Goal: Information Seeking & Learning: Learn about a topic

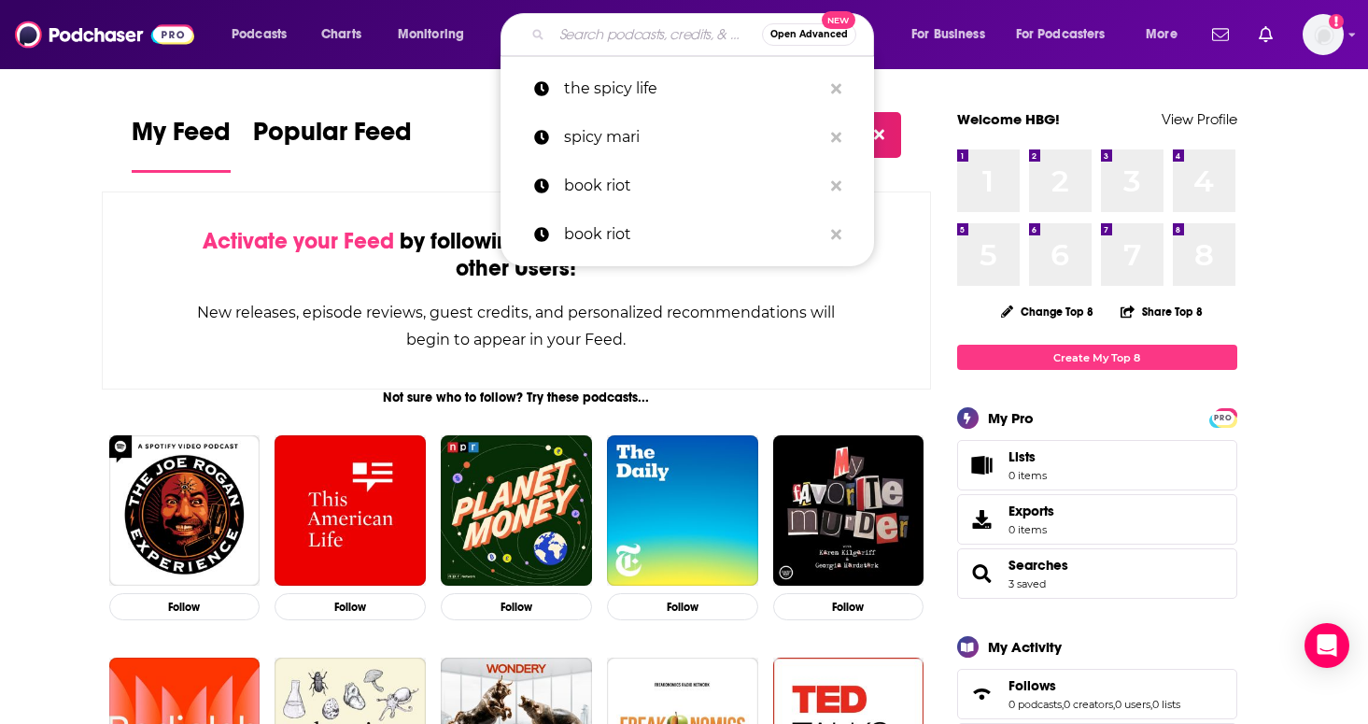
click at [653, 39] on input "Search podcasts, credits, & more..." at bounding box center [657, 35] width 210 height 30
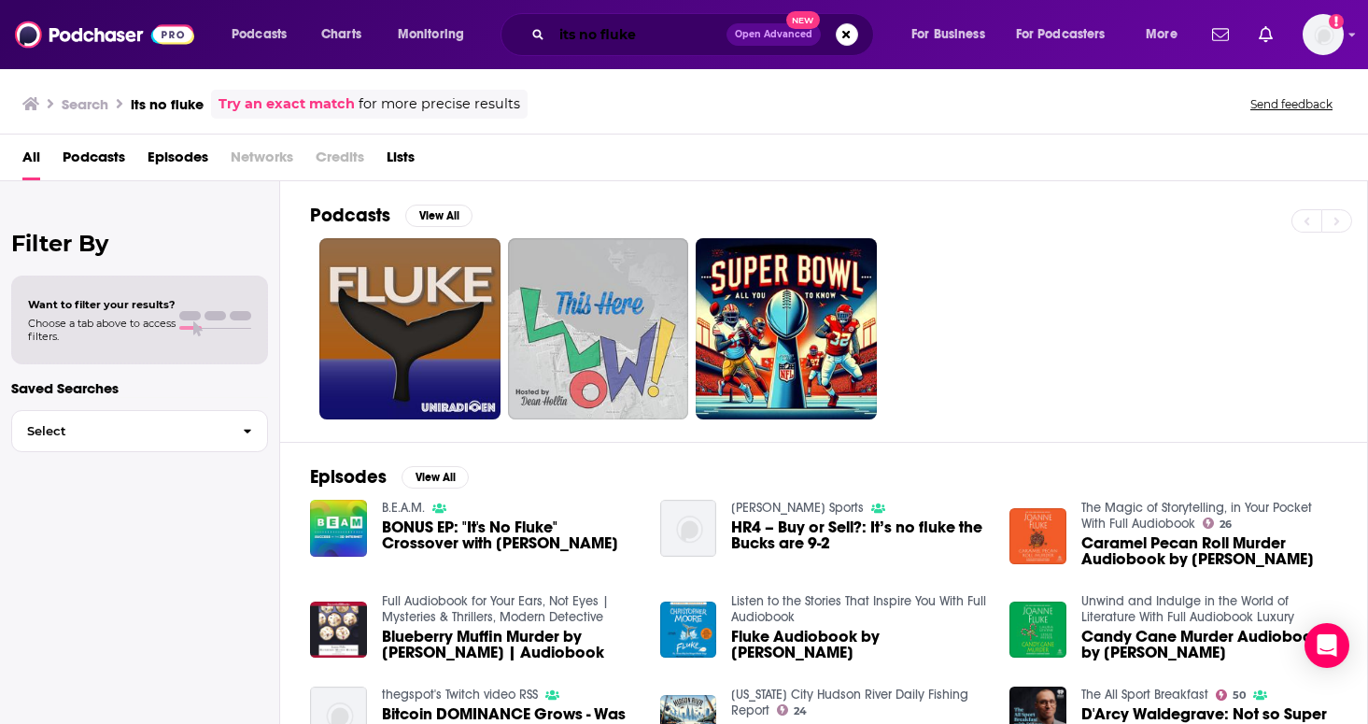
click at [572, 36] on input "its no fluke" at bounding box center [639, 35] width 175 height 30
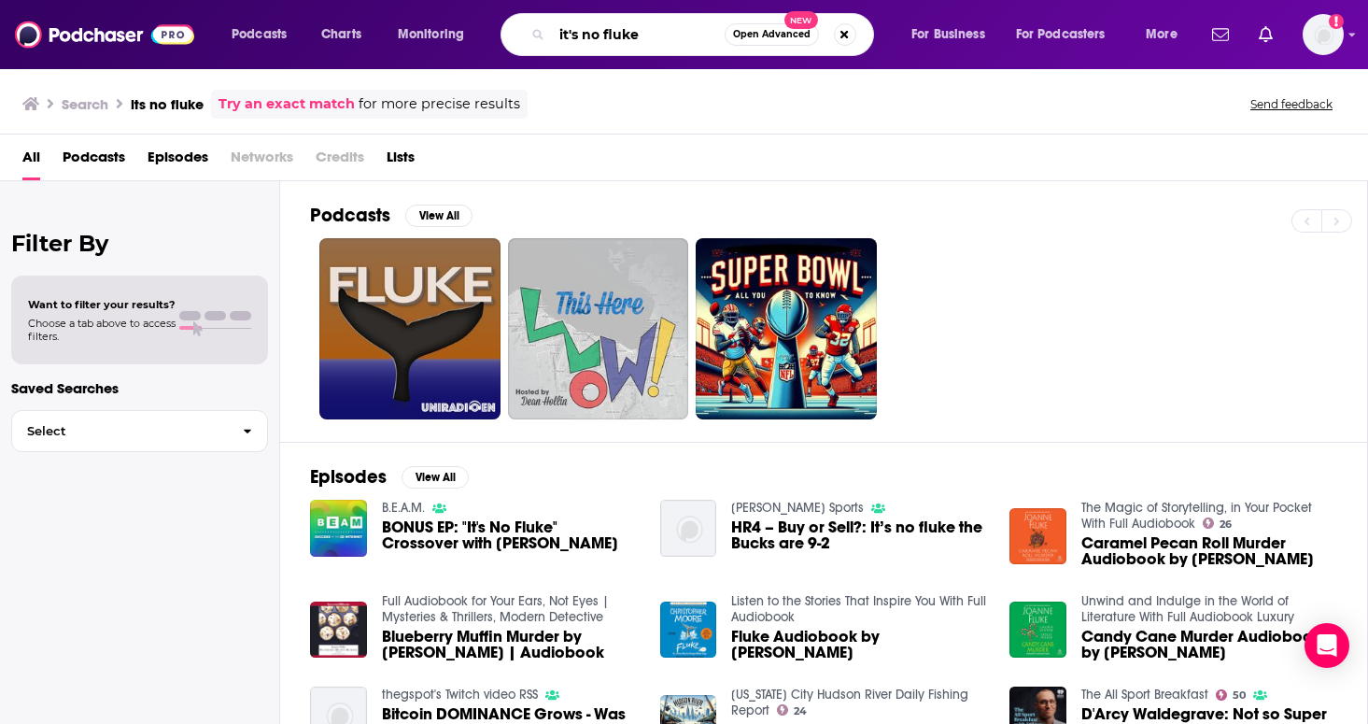
type input "it's no fluke"
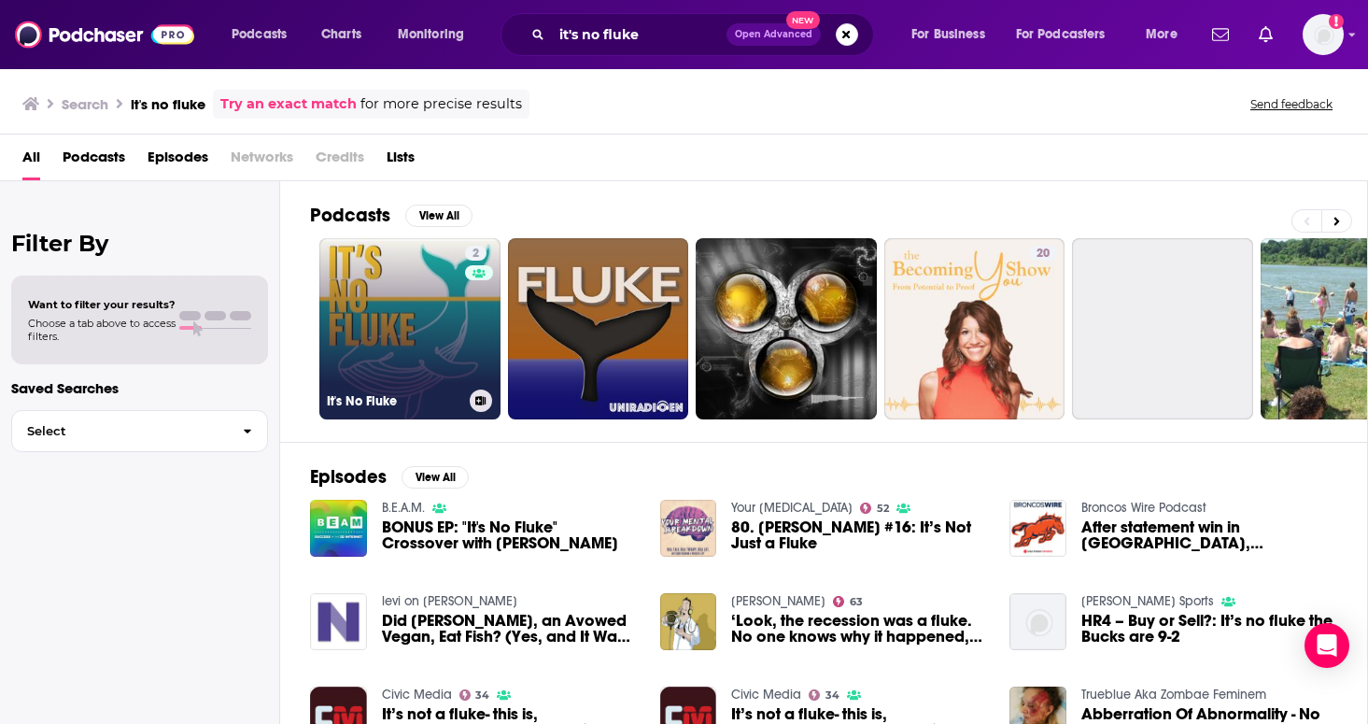
click at [406, 322] on link "2 It's No Fluke" at bounding box center [409, 328] width 181 height 181
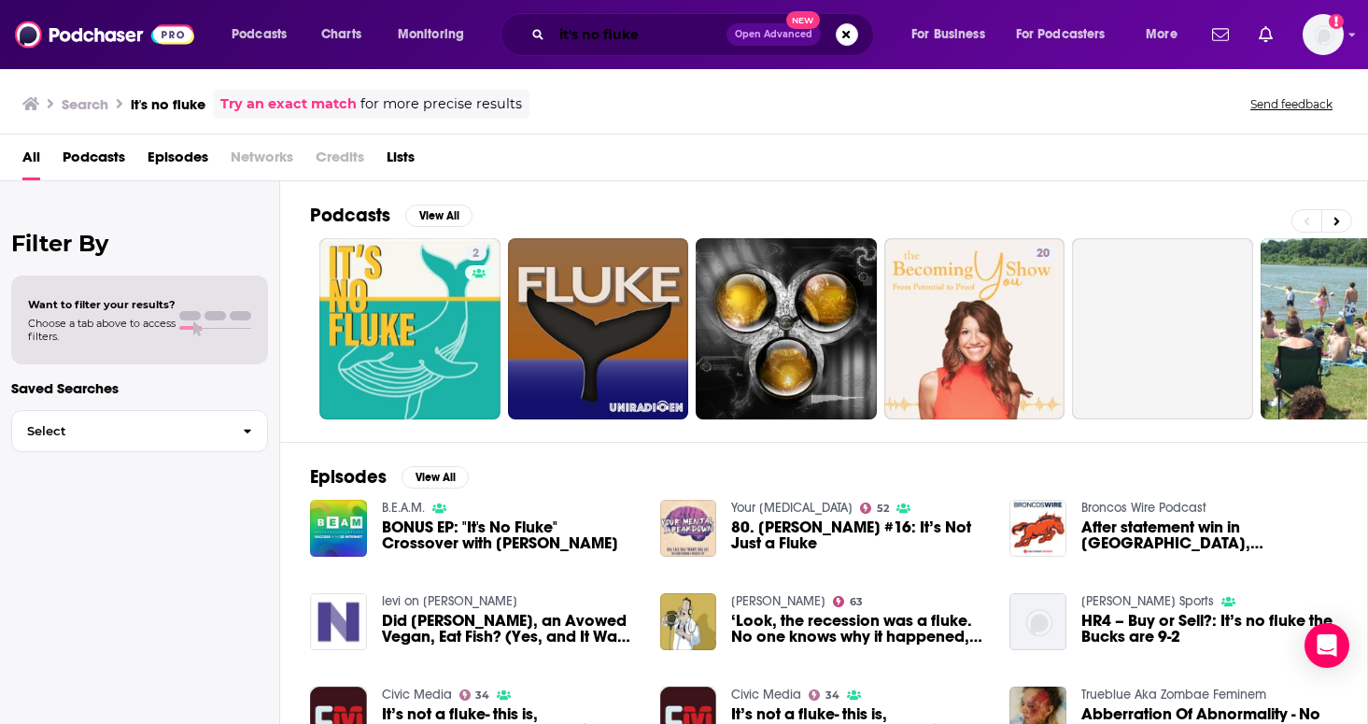
click at [658, 39] on input "it's no fluke" at bounding box center [639, 35] width 175 height 30
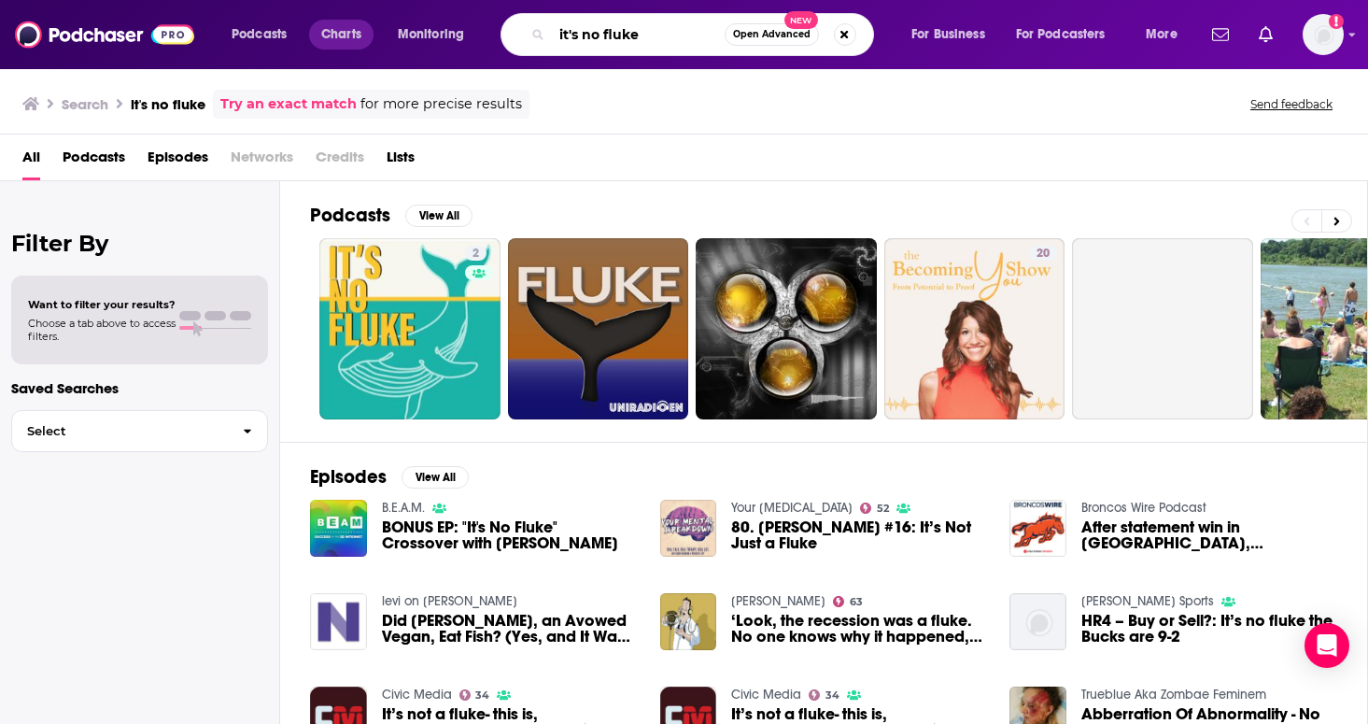
drag, startPoint x: 658, startPoint y: 39, endPoint x: 350, endPoint y: 30, distance: 308.3
click at [350, 30] on div "Podcasts Charts Monitoring it's no fluke Open Advanced New For Business For Pod…" at bounding box center [706, 34] width 977 height 43
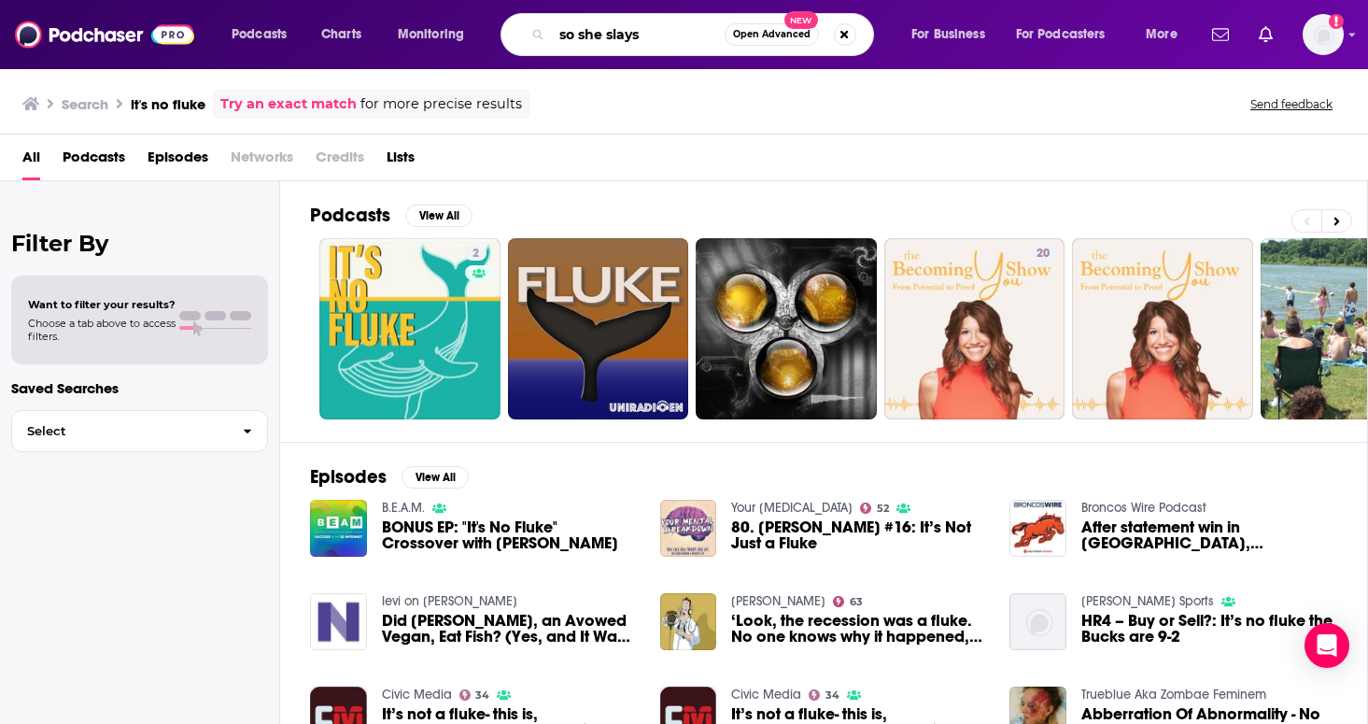
type input "so she slays"
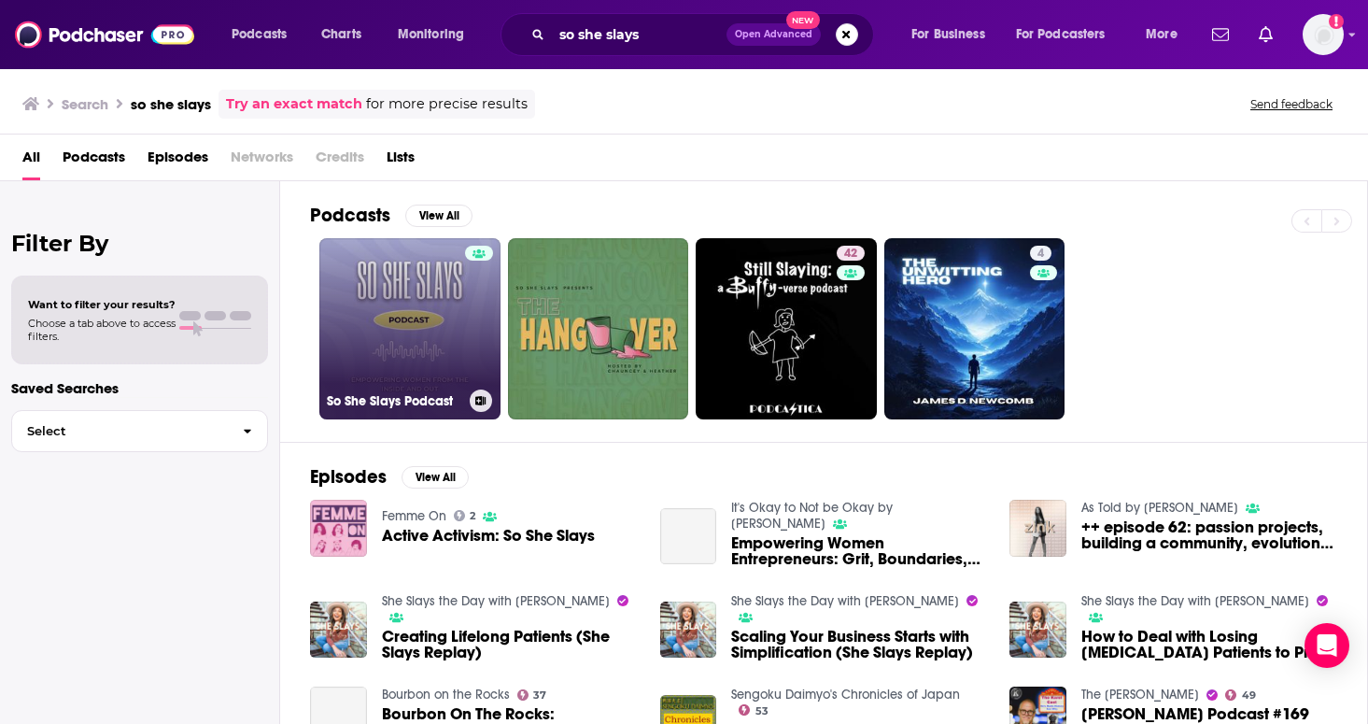
click at [440, 317] on link "So She Slays Podcast" at bounding box center [409, 328] width 181 height 181
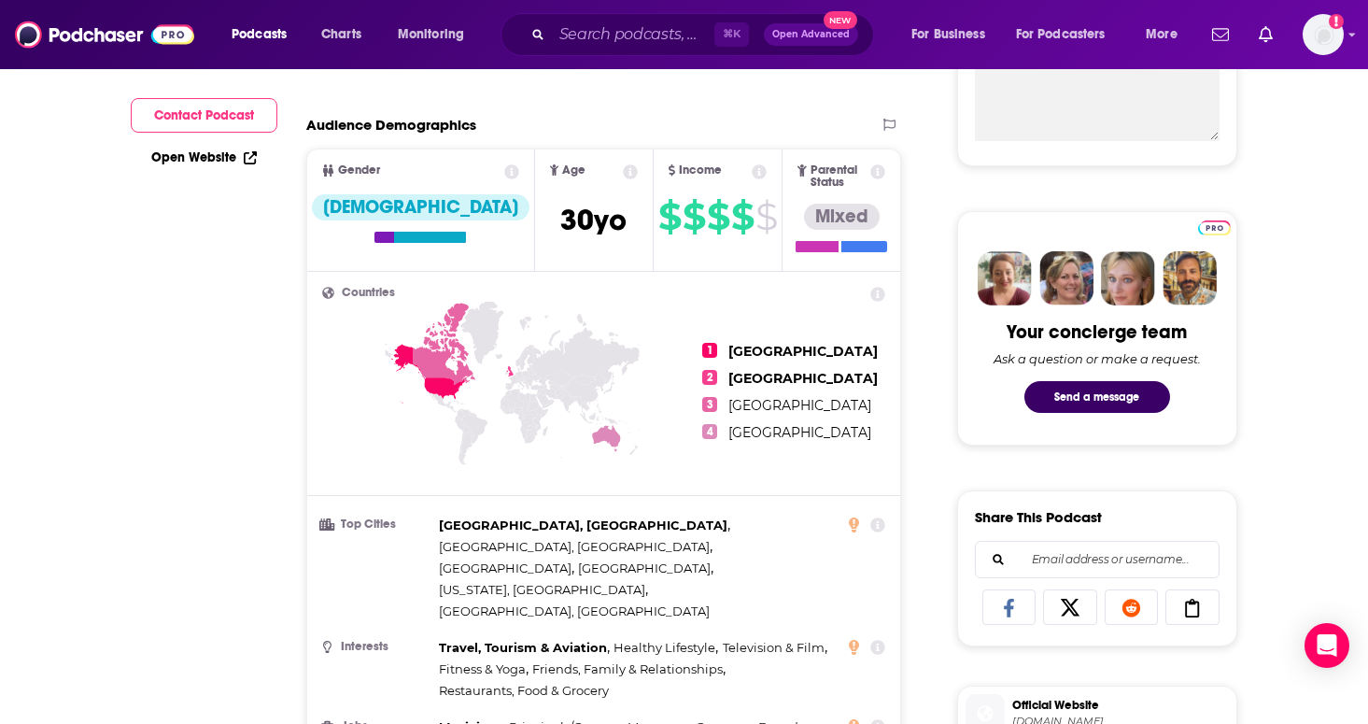
scroll to position [24, 0]
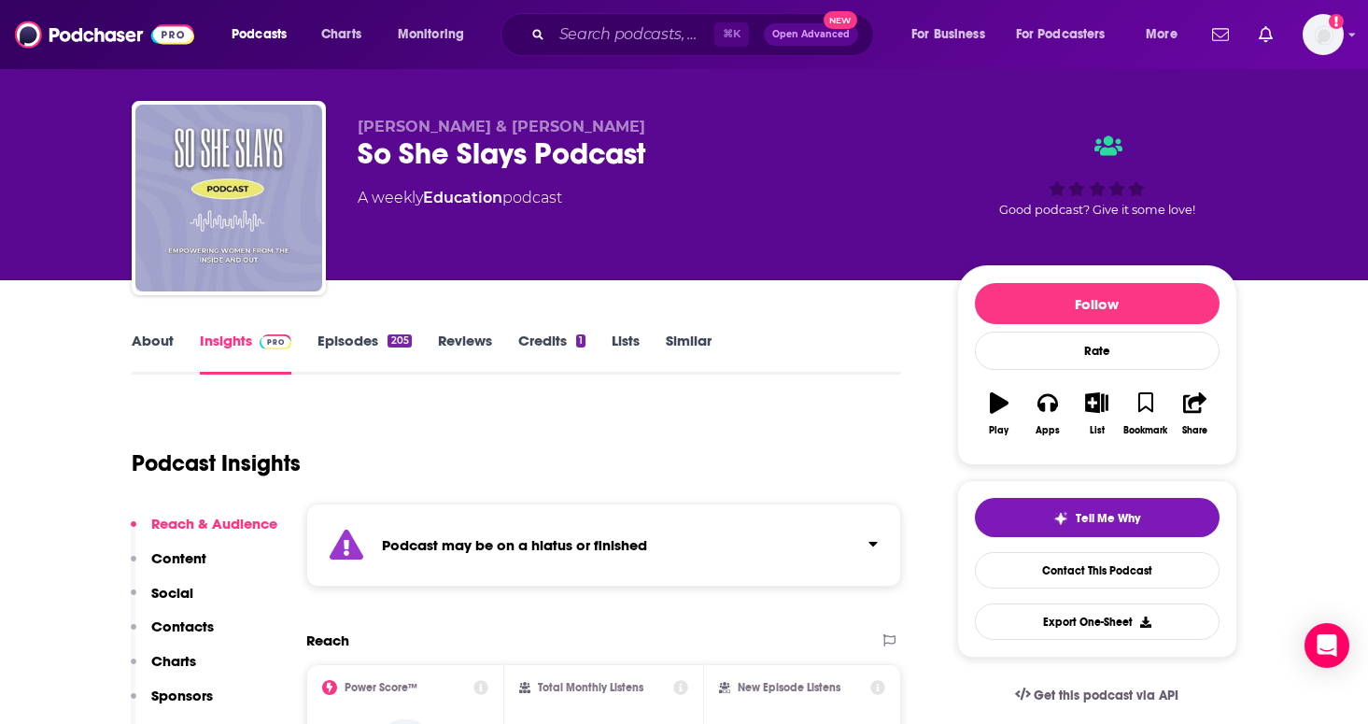
click at [357, 335] on link "Episodes 205" at bounding box center [363, 352] width 93 height 43
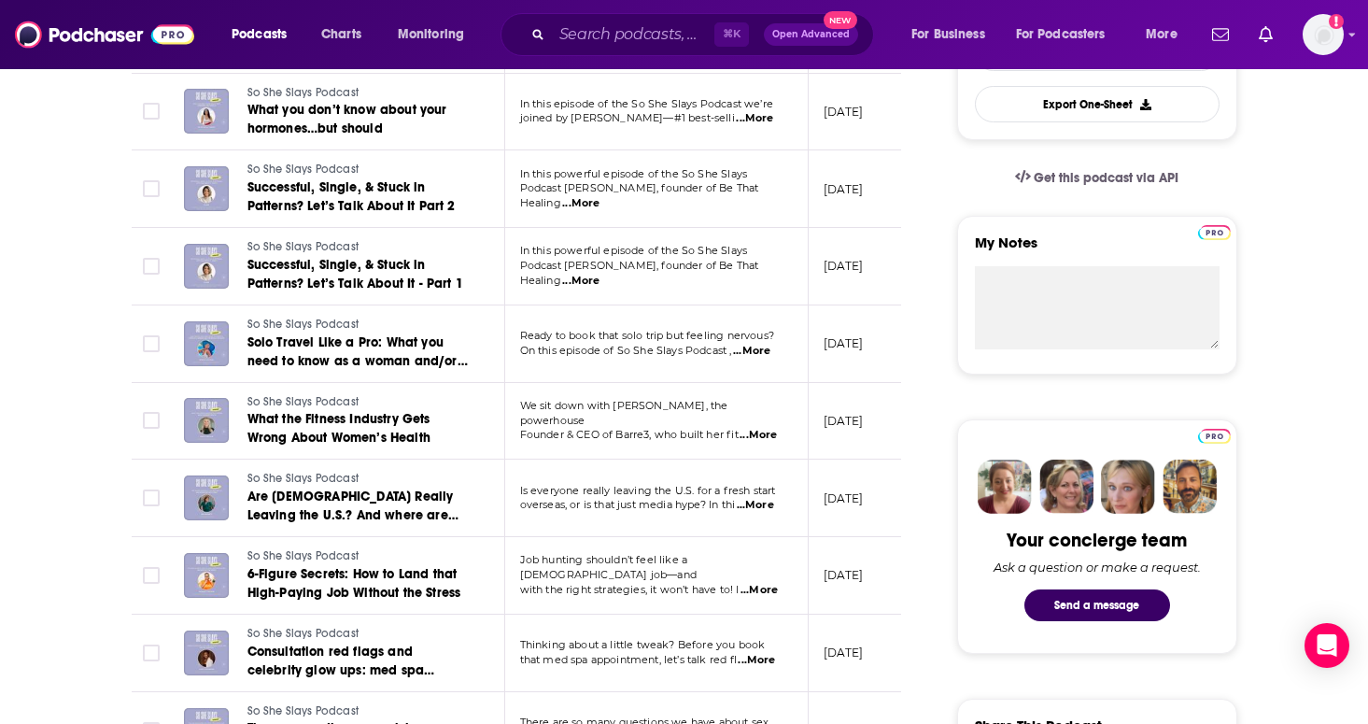
scroll to position [592, 0]
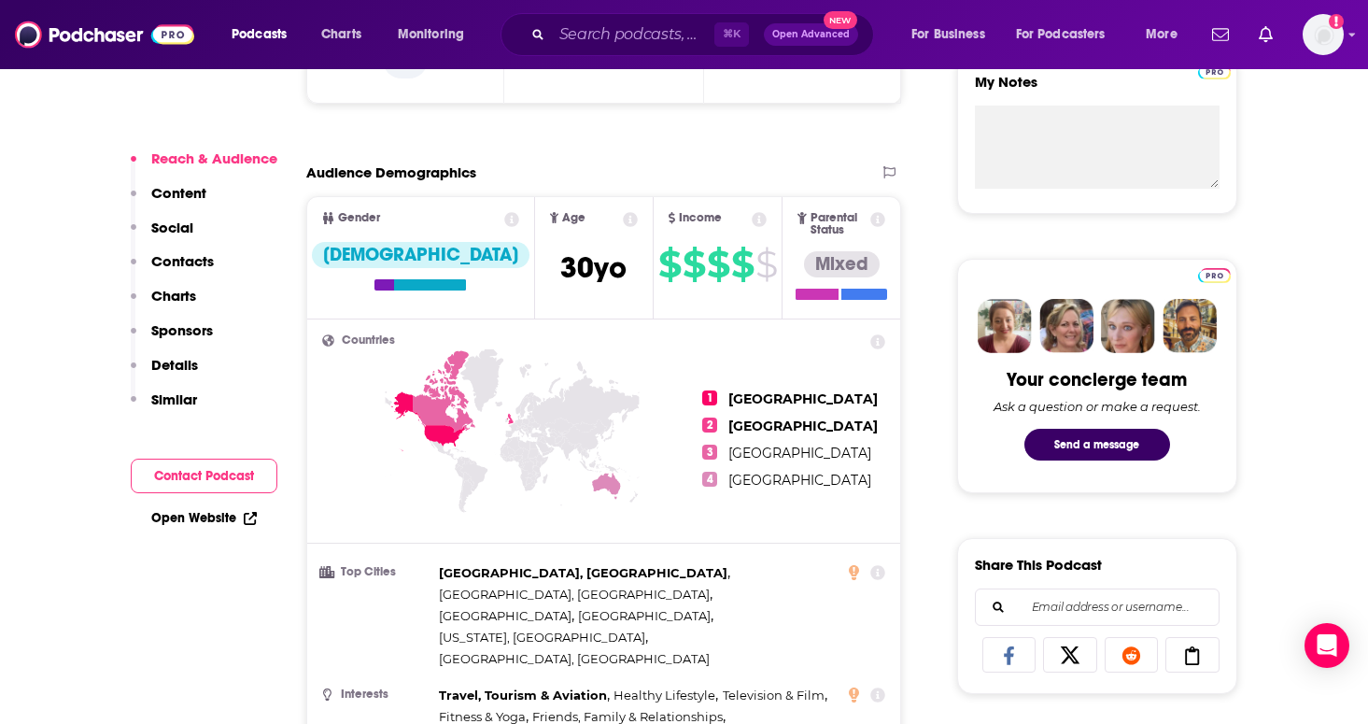
scroll to position [712, 0]
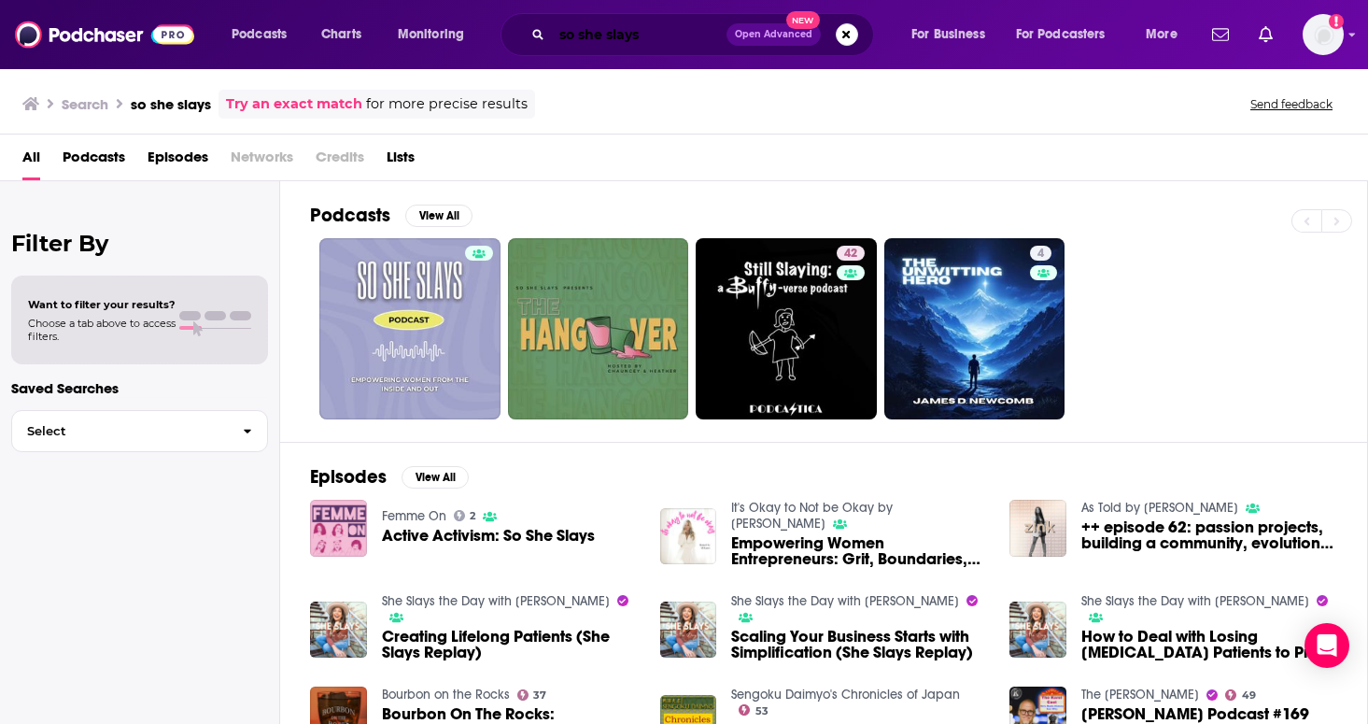
drag, startPoint x: 623, startPoint y: 42, endPoint x: 640, endPoint y: 40, distance: 16.9
click at [623, 42] on input "so she slays" at bounding box center [639, 35] width 175 height 30
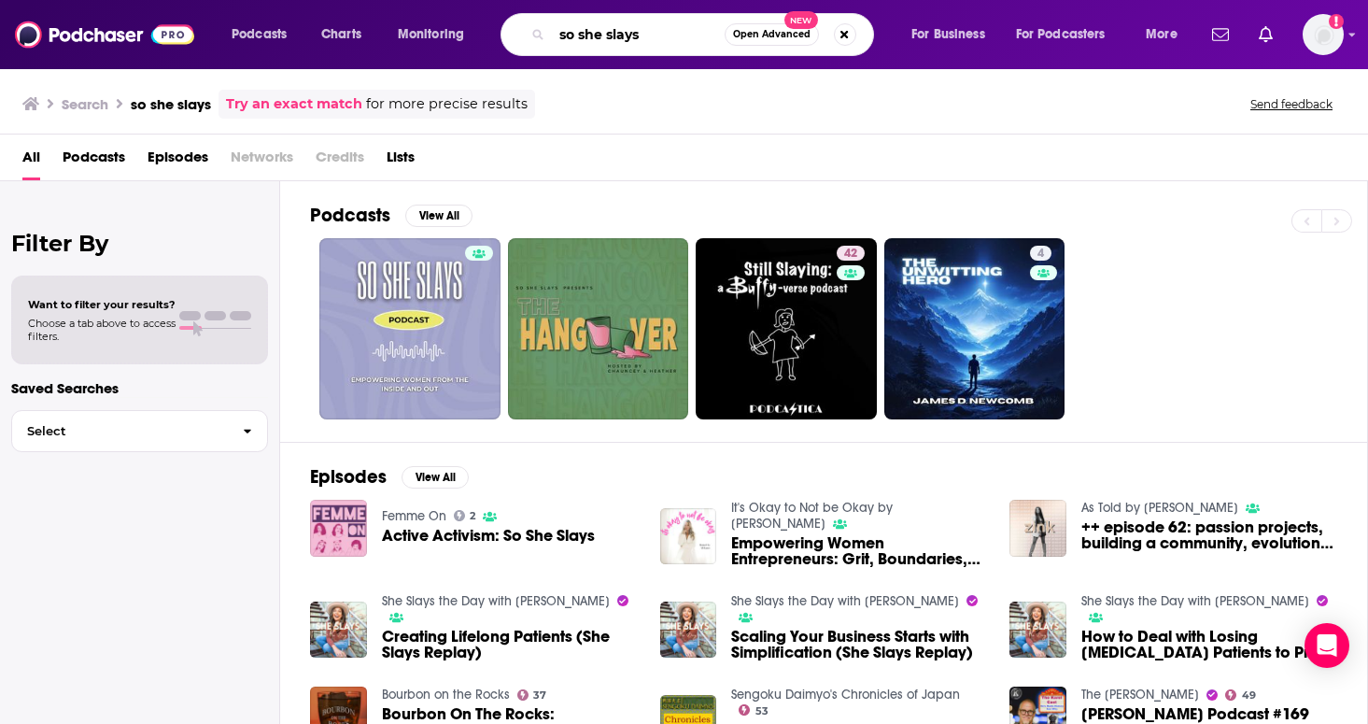
drag, startPoint x: 642, startPoint y: 42, endPoint x: 279, endPoint y: -23, distance: 369.0
click at [279, 0] on html "Podcasts Charts Monitoring so she slays Open Advanced New For Business For Podc…" at bounding box center [684, 362] width 1368 height 724
type input "open book"
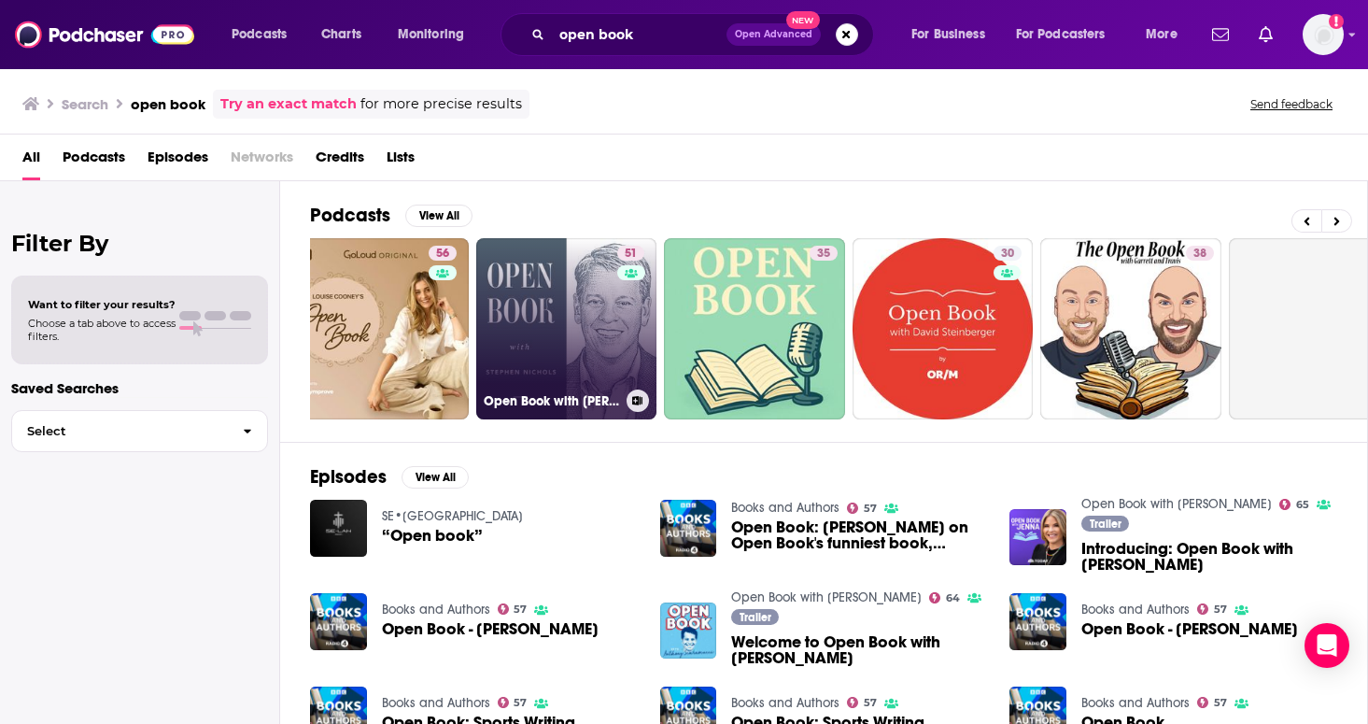
scroll to position [0, 419]
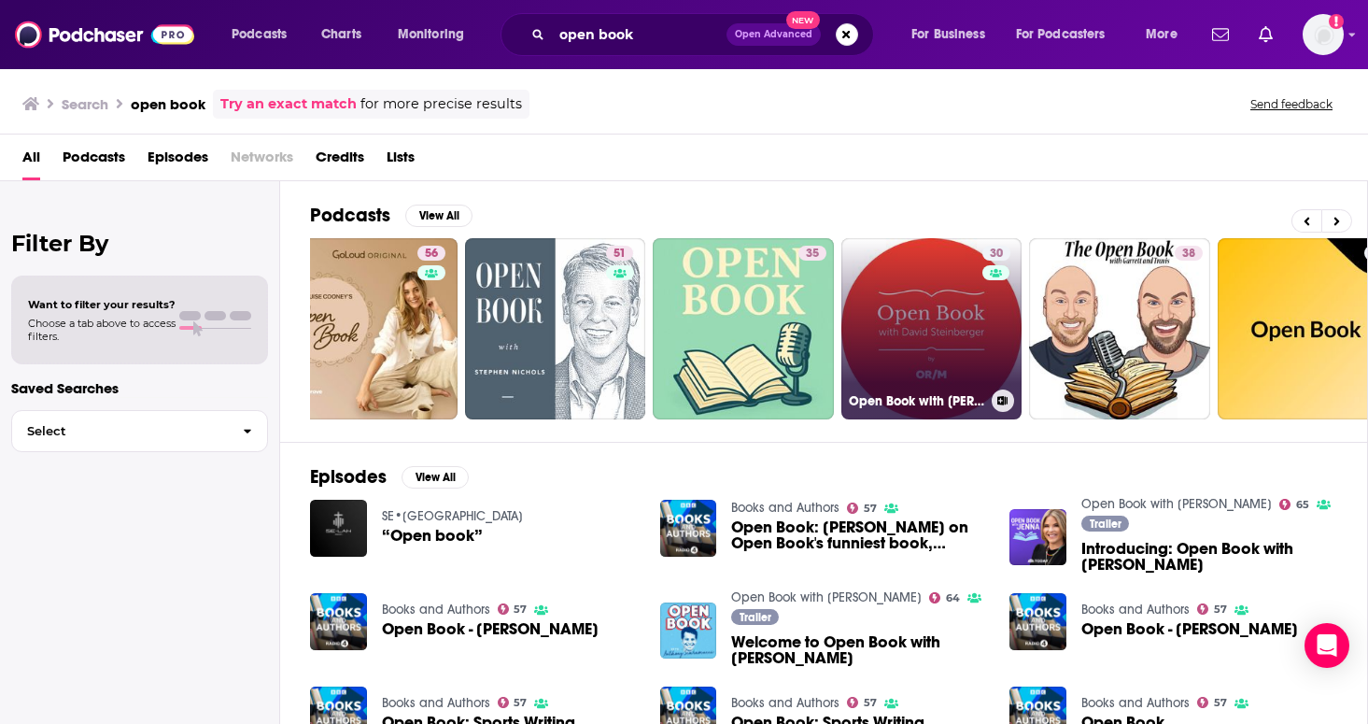
click at [930, 265] on link "30 Open Book with [PERSON_NAME]" at bounding box center [931, 328] width 181 height 181
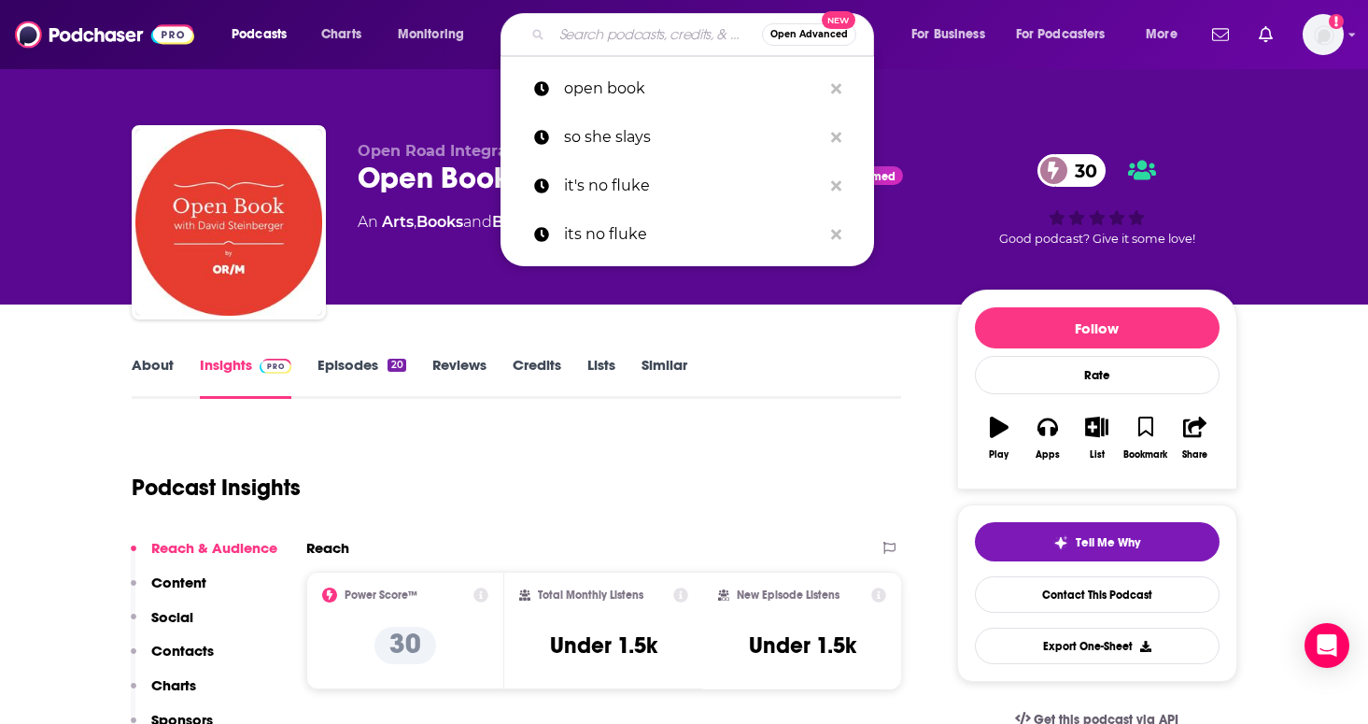
click at [615, 30] on input "Search podcasts, credits, & more..." at bounding box center [657, 35] width 210 height 30
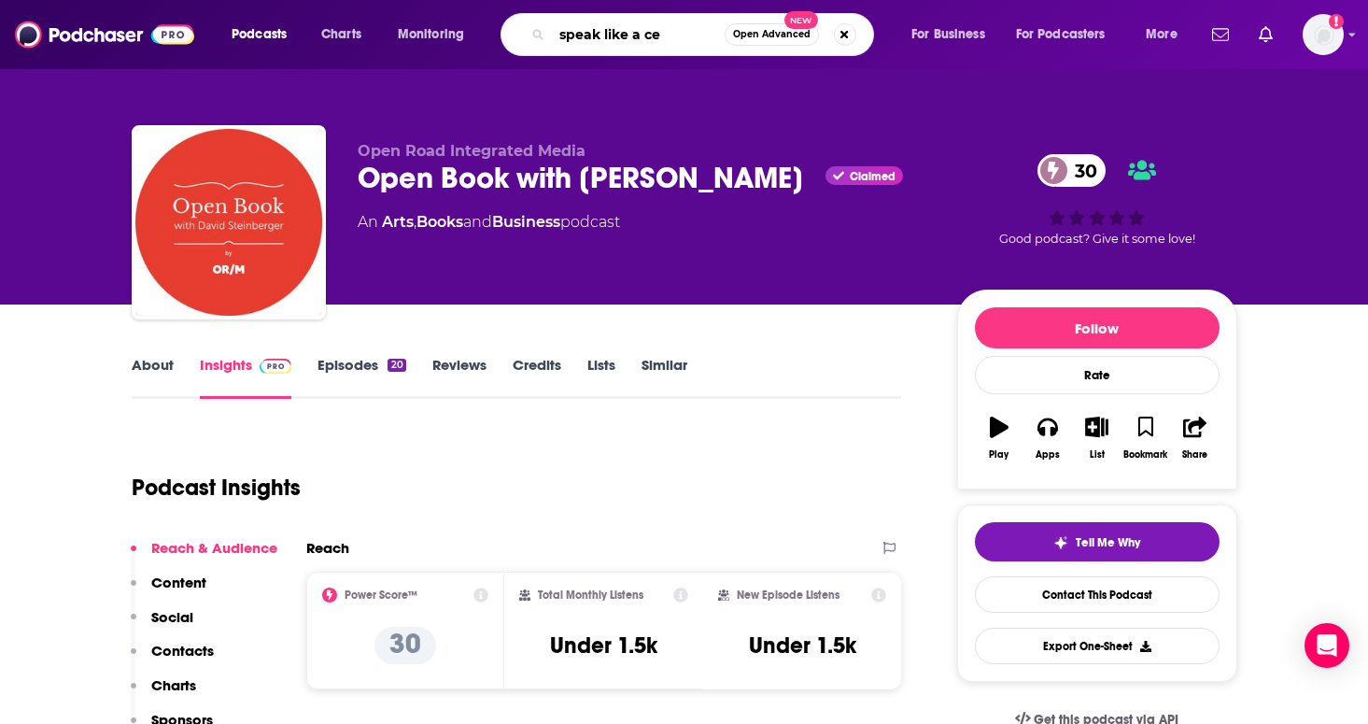
type input "speak like a ceo"
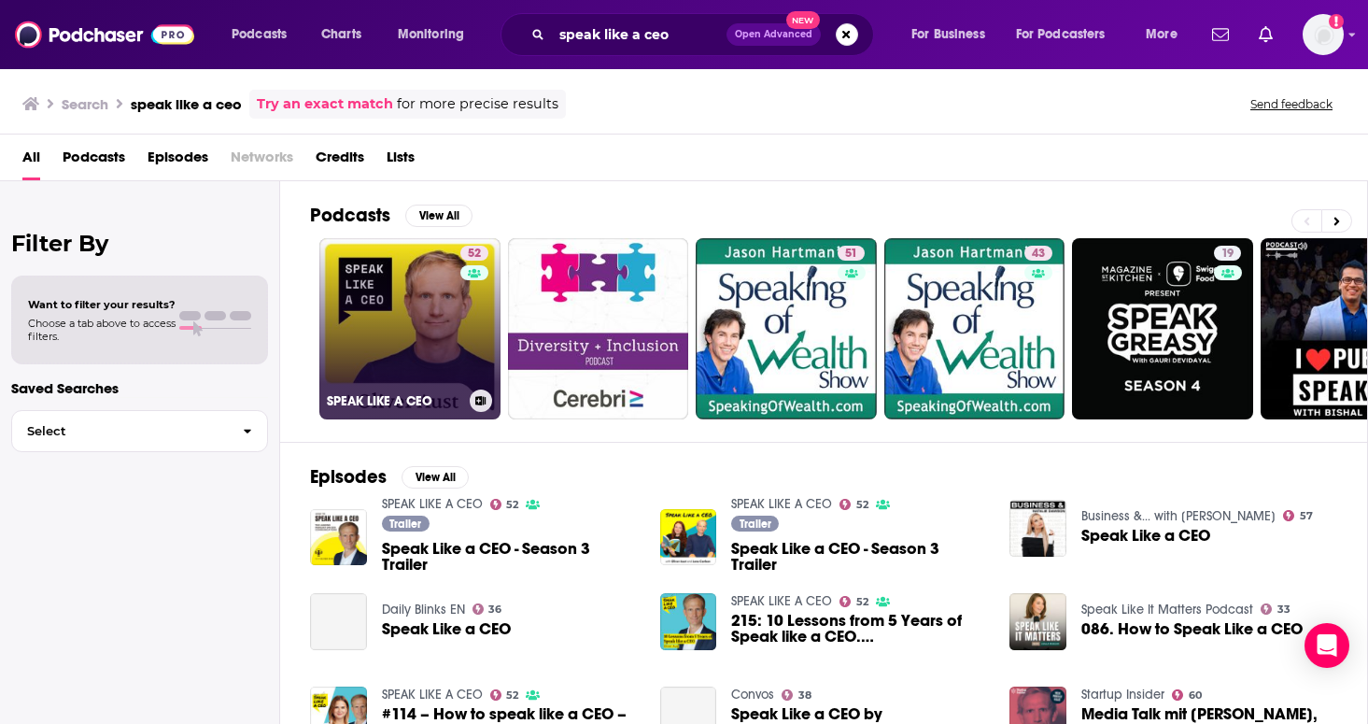
click at [421, 303] on link "52 SPEAK LIKE A CEO" at bounding box center [409, 328] width 181 height 181
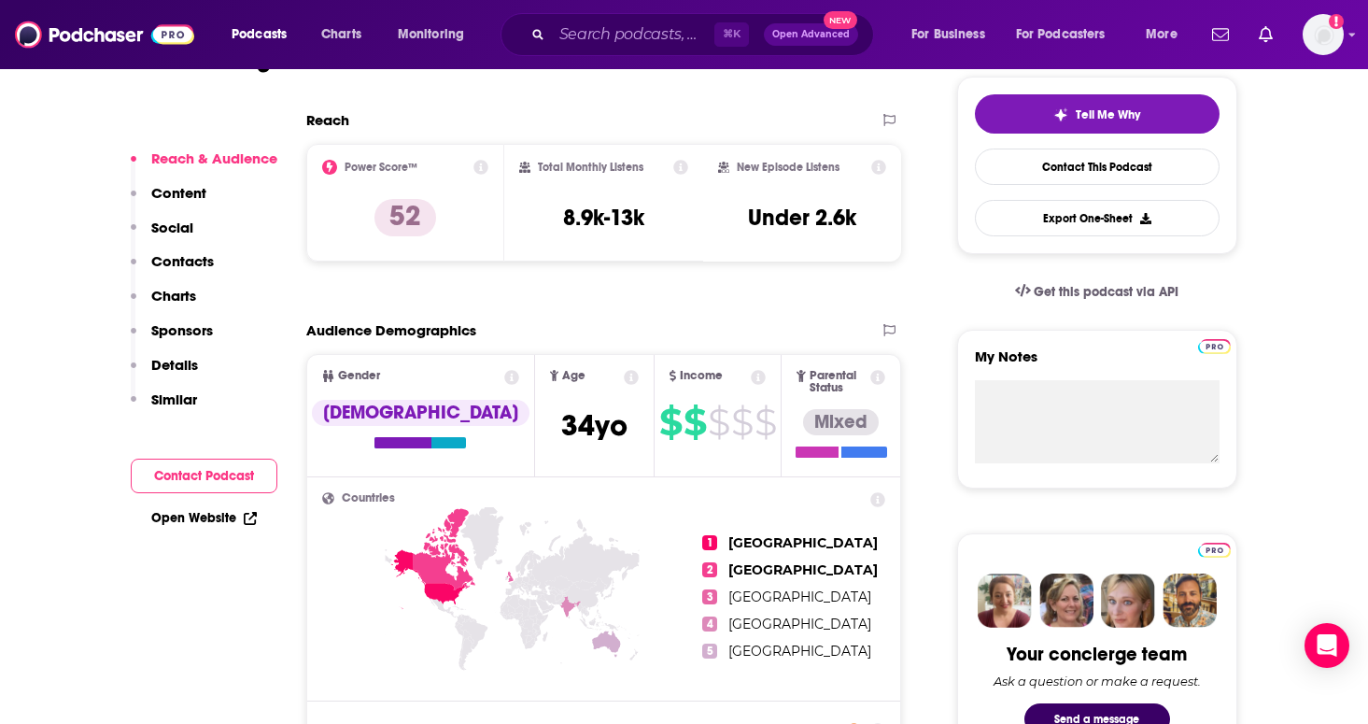
scroll to position [399, 0]
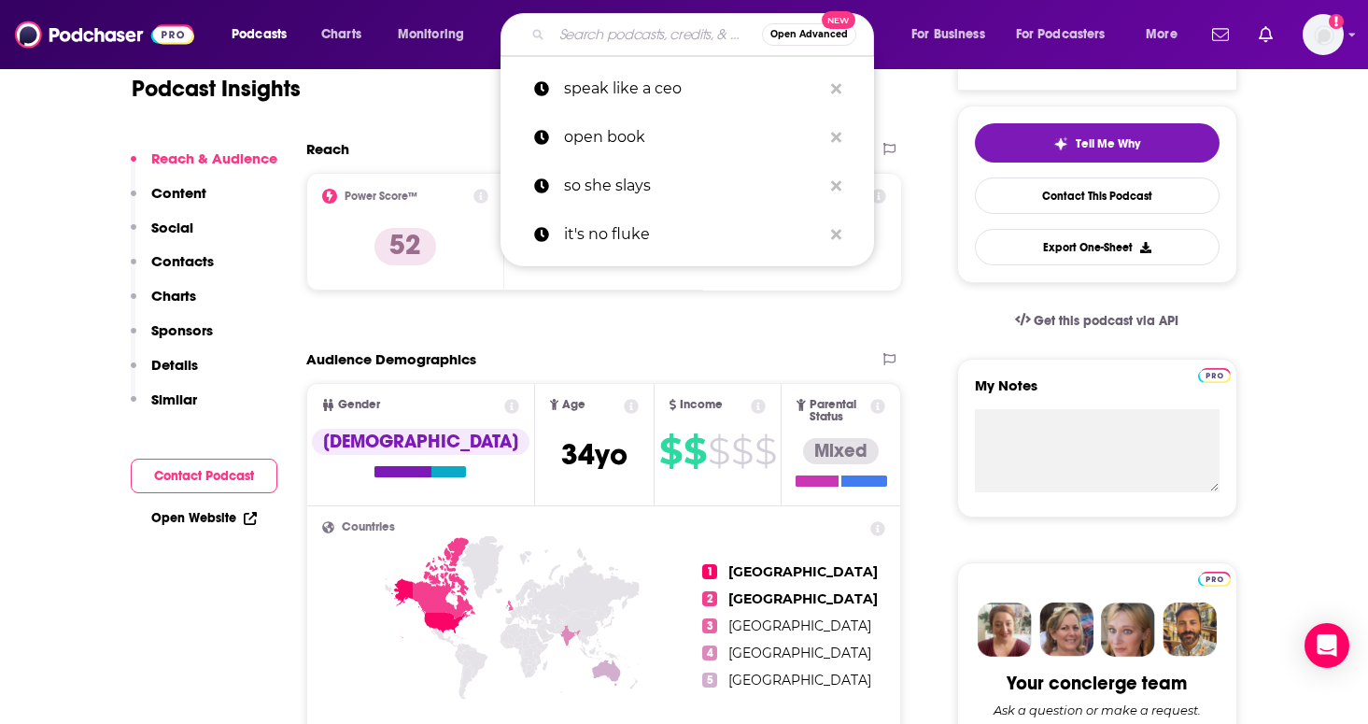
click at [579, 31] on input "Search podcasts, credits, & more..." at bounding box center [657, 35] width 210 height 30
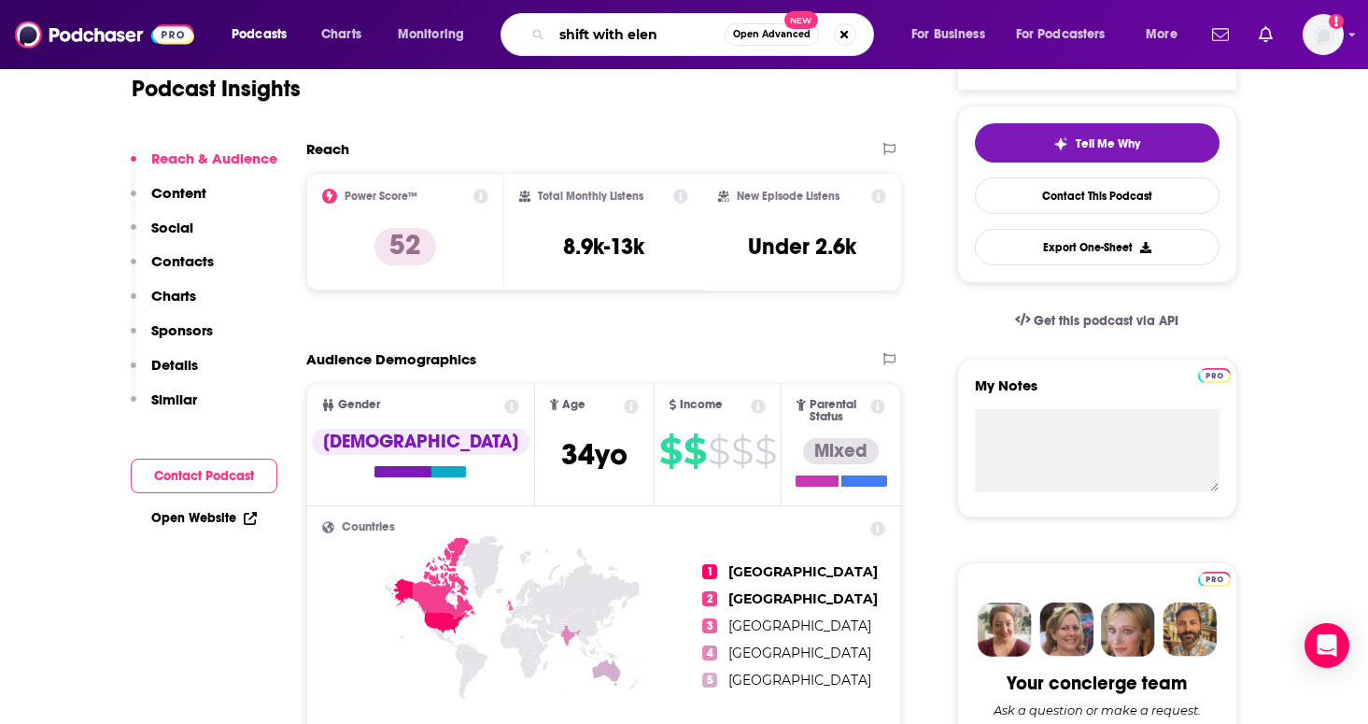
type input "shift with elena"
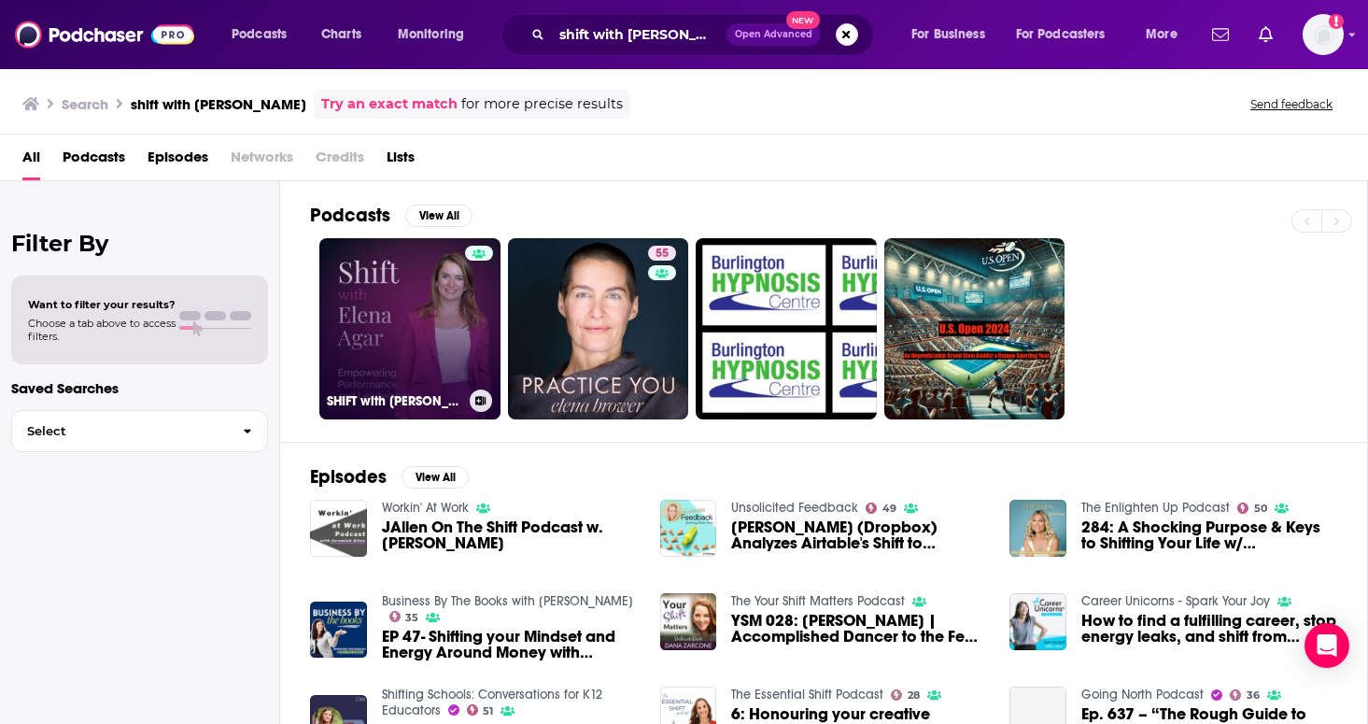
click at [442, 317] on link "SHIFT with Elena Agar" at bounding box center [409, 328] width 181 height 181
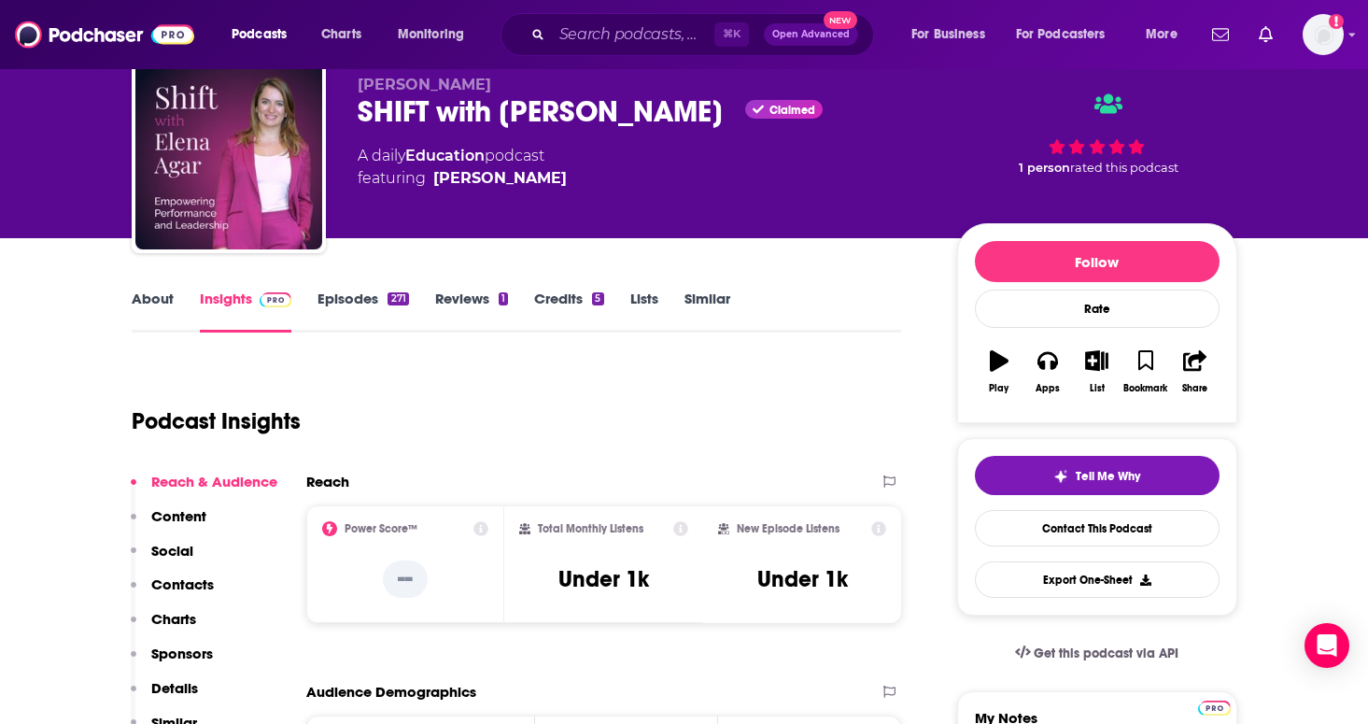
scroll to position [21, 0]
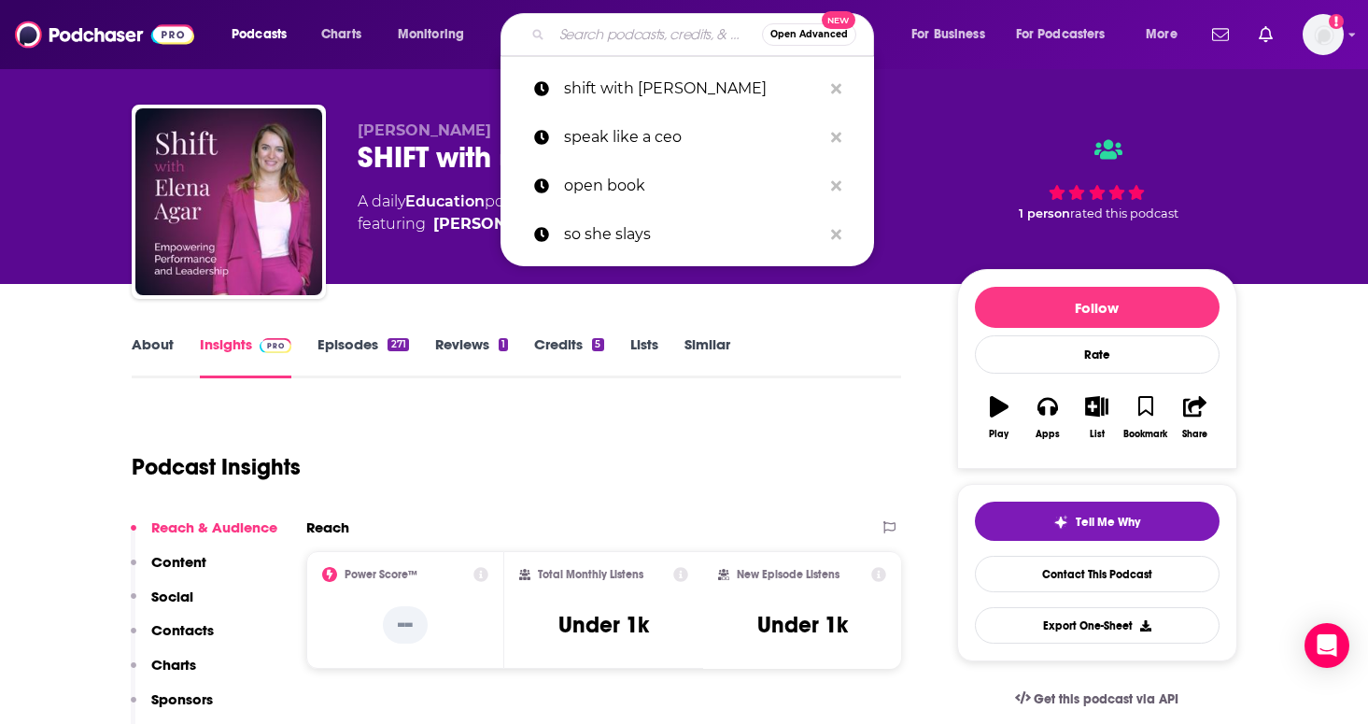
click at [570, 28] on input "Search podcasts, credits, & more..." at bounding box center [657, 35] width 210 height 30
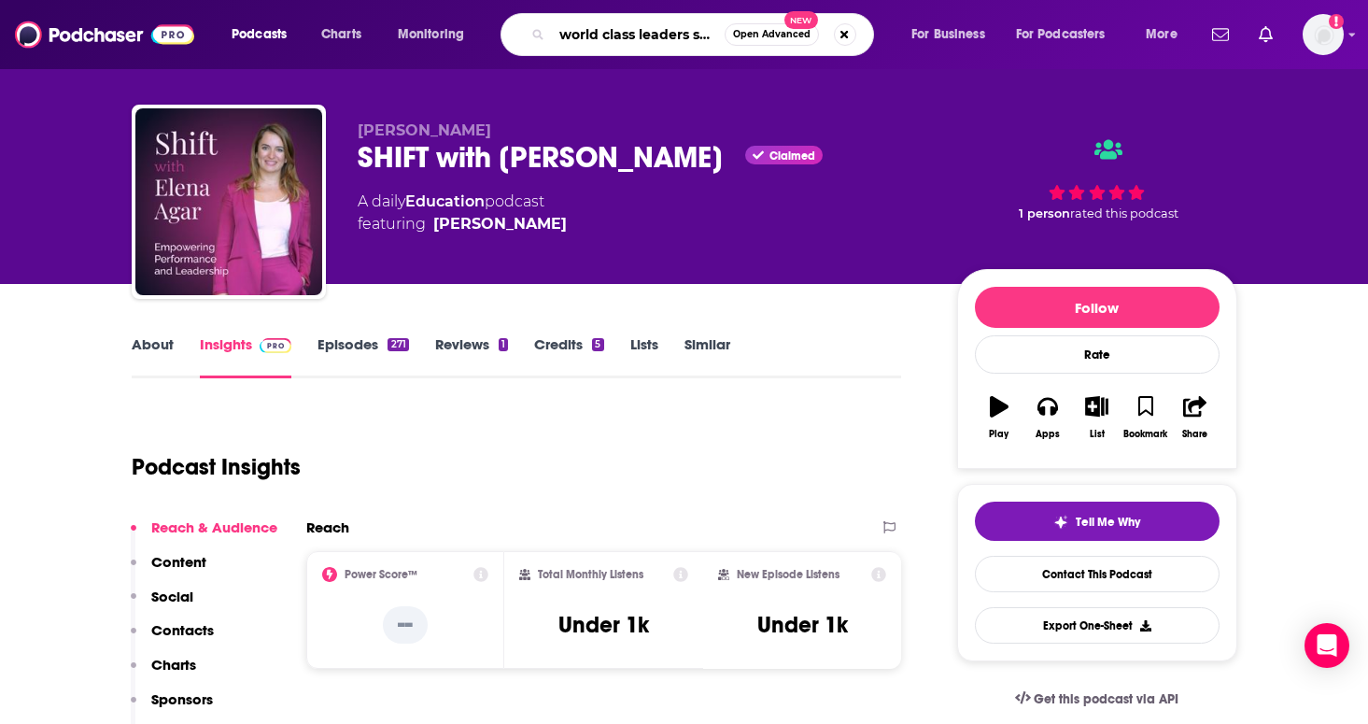
type input "world class leaders show"
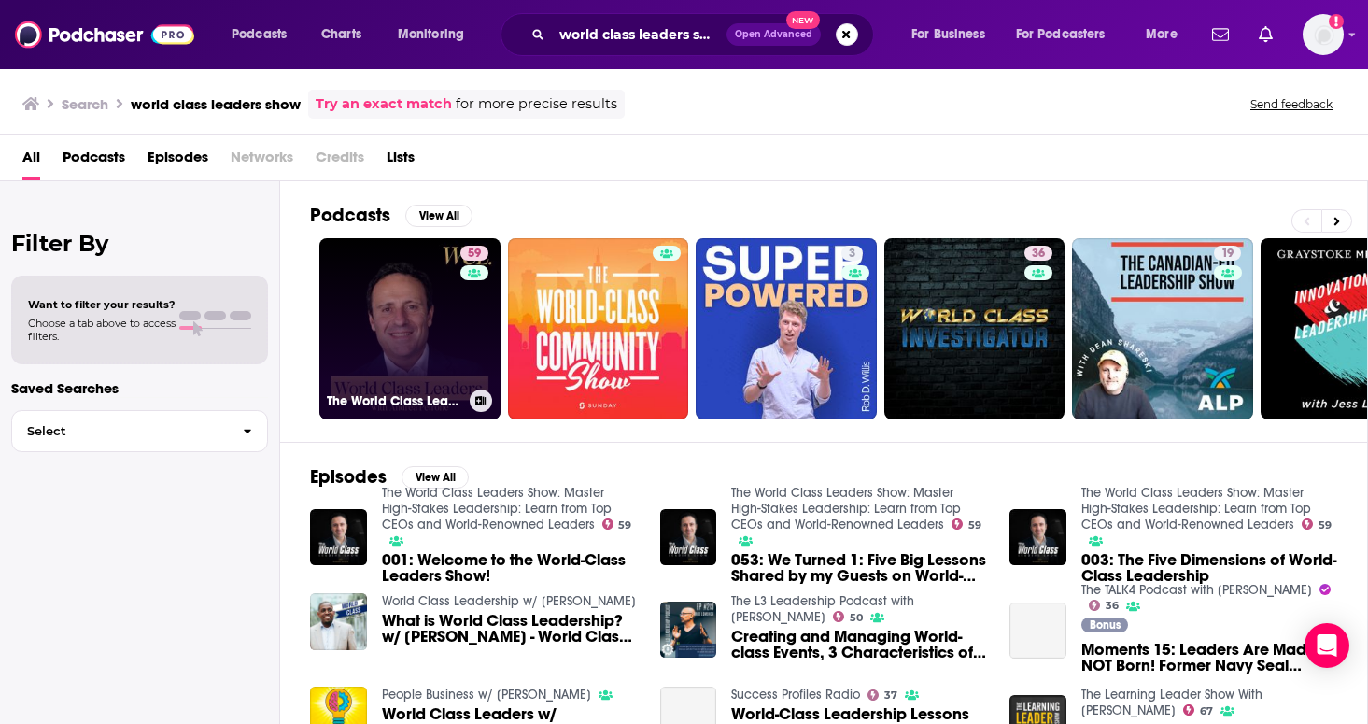
click at [396, 348] on link "59 The World Class Leaders Show: Master High-Stakes Leadership: Learn from Top …" at bounding box center [409, 328] width 181 height 181
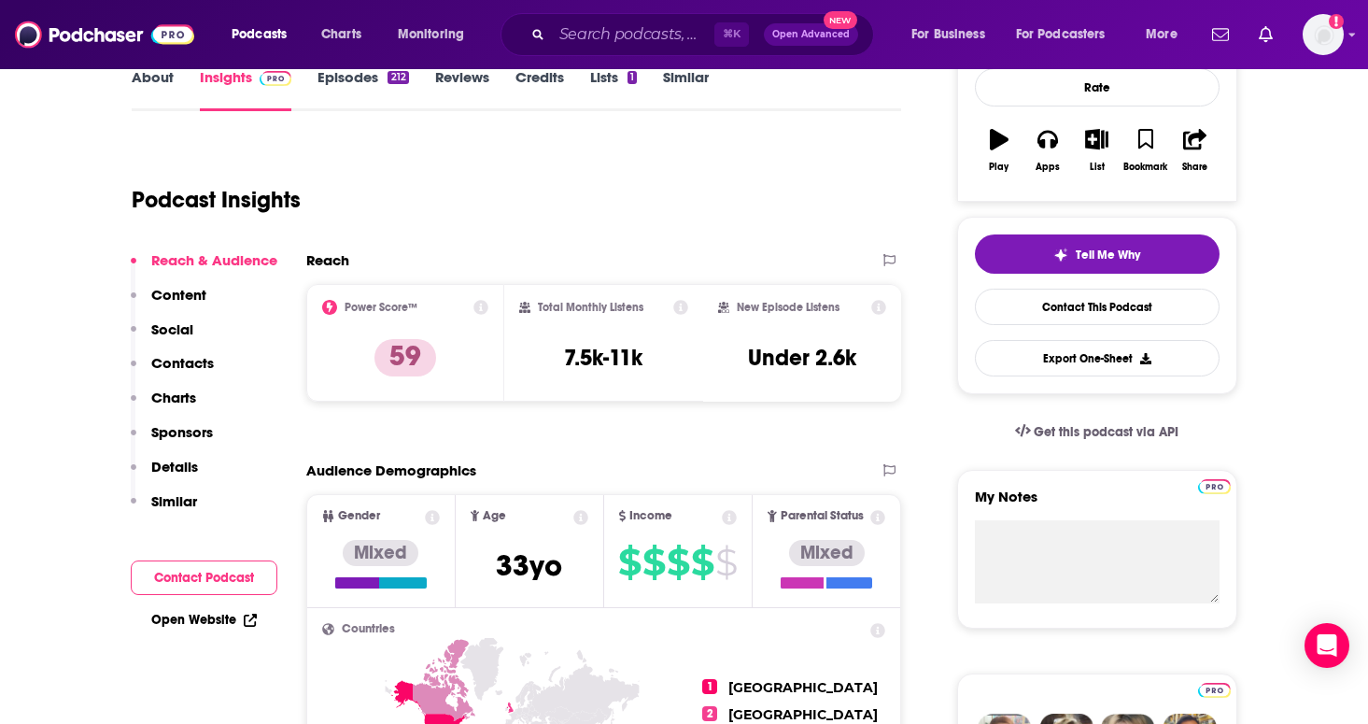
scroll to position [276, 0]
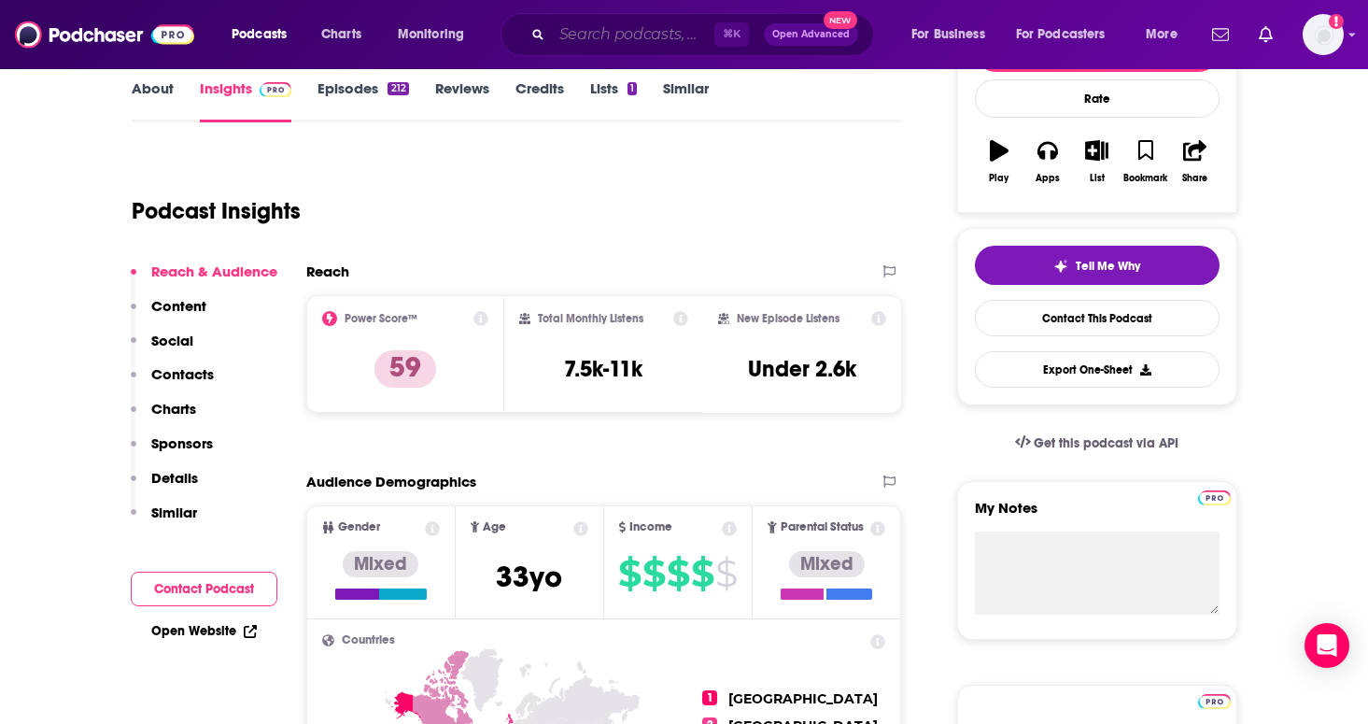
click at [581, 25] on input "Search podcasts, credits, & more..." at bounding box center [633, 35] width 162 height 30
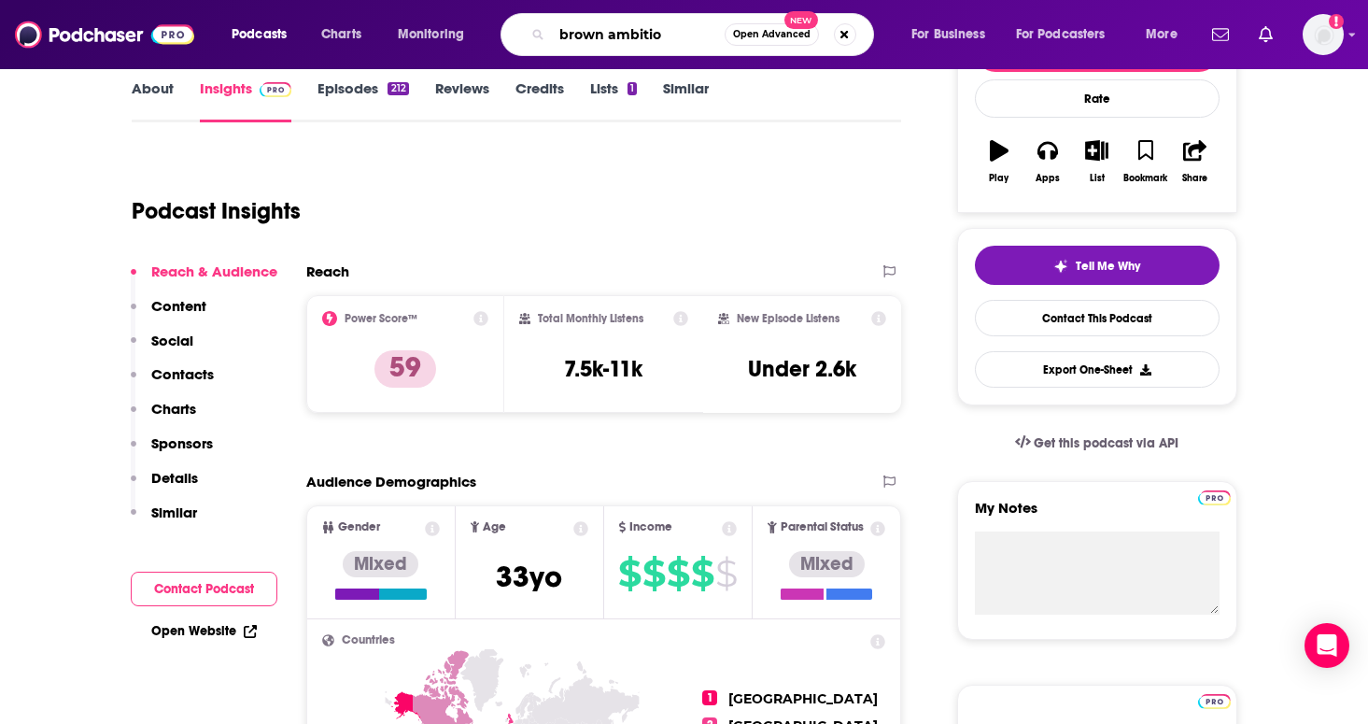
type input "brown ambition"
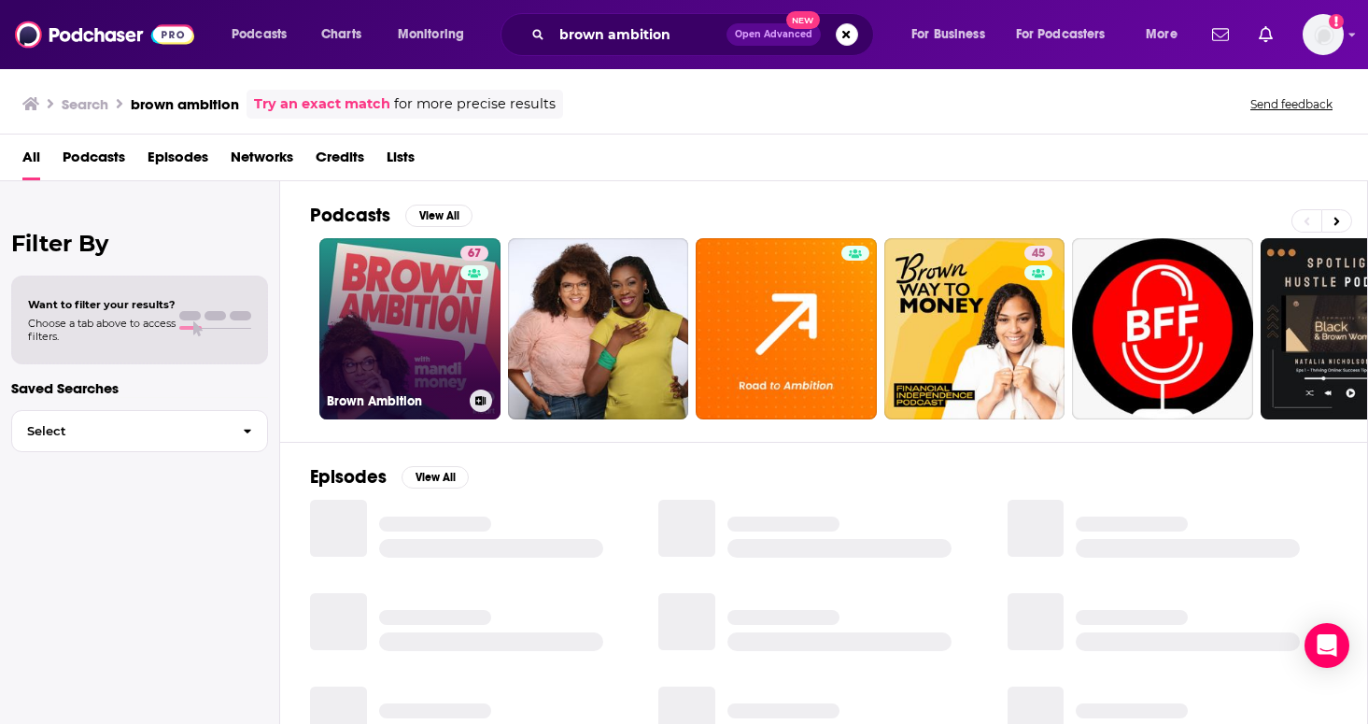
click at [437, 303] on link "67 Brown Ambition" at bounding box center [409, 328] width 181 height 181
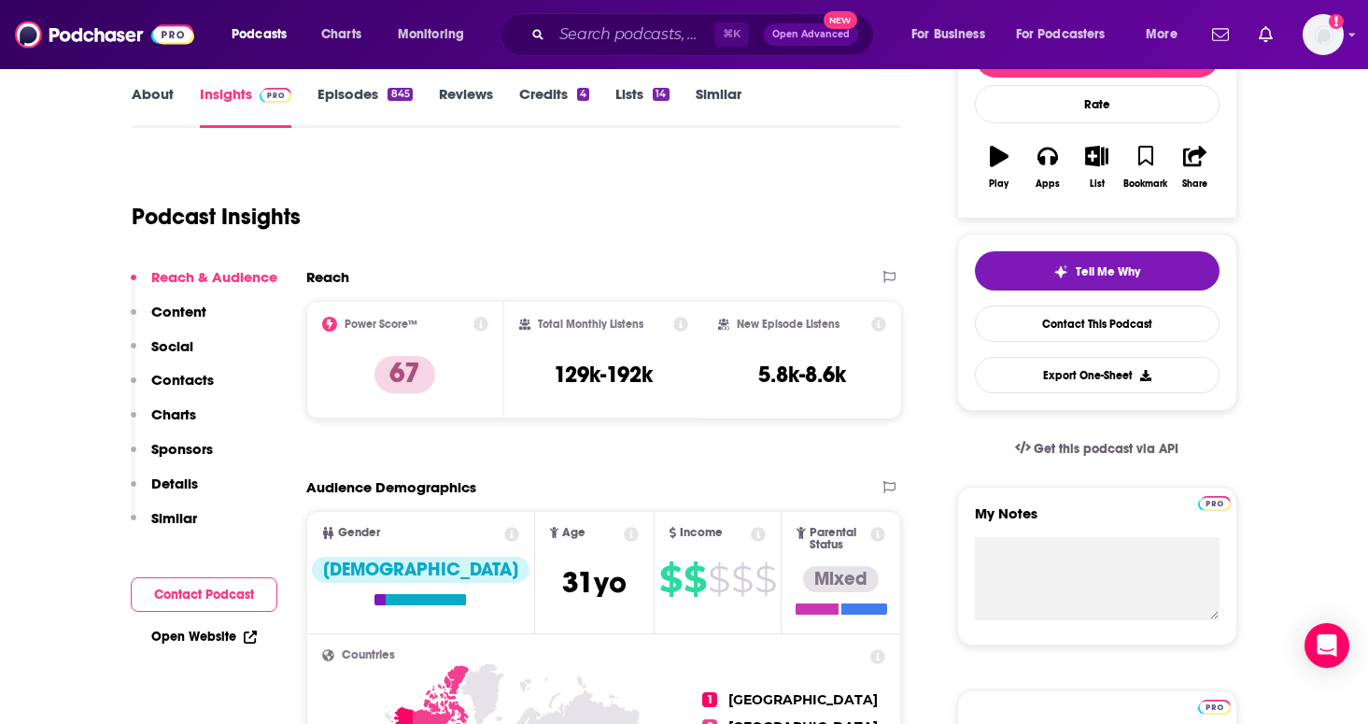
scroll to position [269, 0]
